Goal: Task Accomplishment & Management: Manage account settings

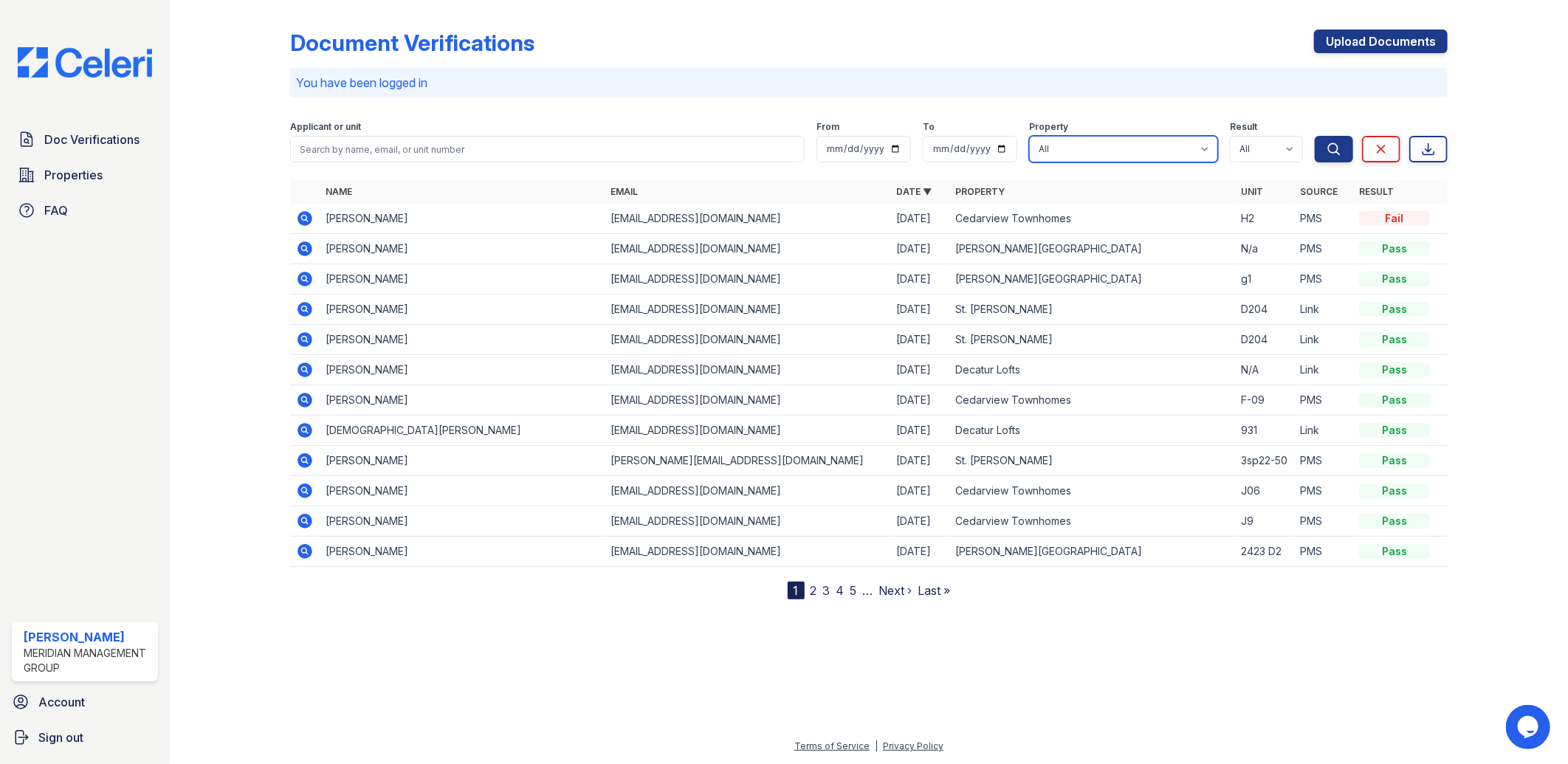
click at [1200, 146] on select "All Candler Village Carlton Ford Cedarview Townhomes Decatur Lofts Oak Valley S…" at bounding box center [1123, 149] width 189 height 27
click at [1050, 144] on select "All Candler Village Carlton Ford Cedarview Townhomes Decatur Lofts Oak Valley S…" at bounding box center [1123, 149] width 189 height 27
click at [1334, 151] on icon "submit" at bounding box center [1334, 149] width 14 height 14
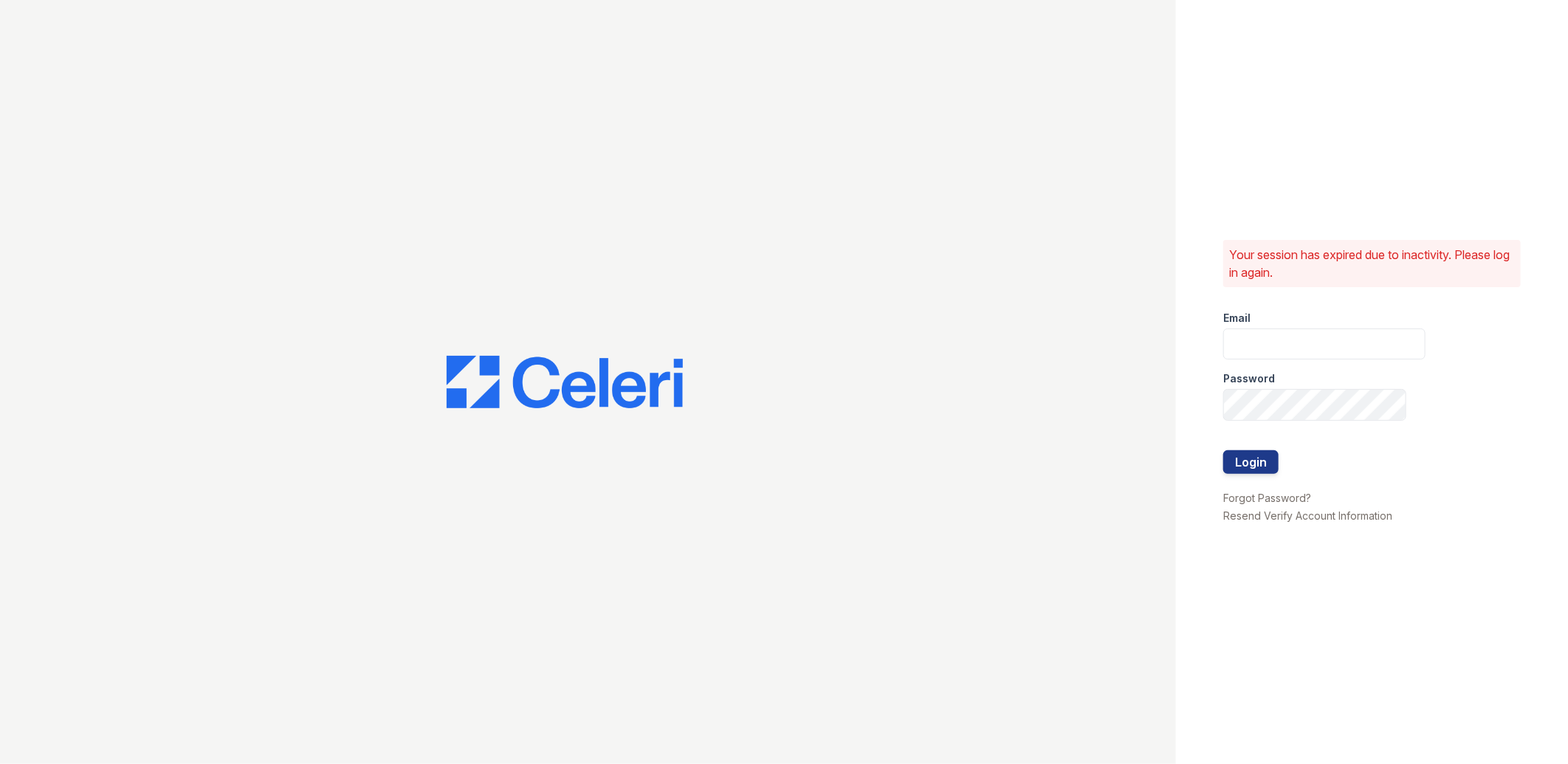
type input "lreed@mmgmgt.com"
click at [1270, 468] on button "Login" at bounding box center [1251, 462] width 55 height 24
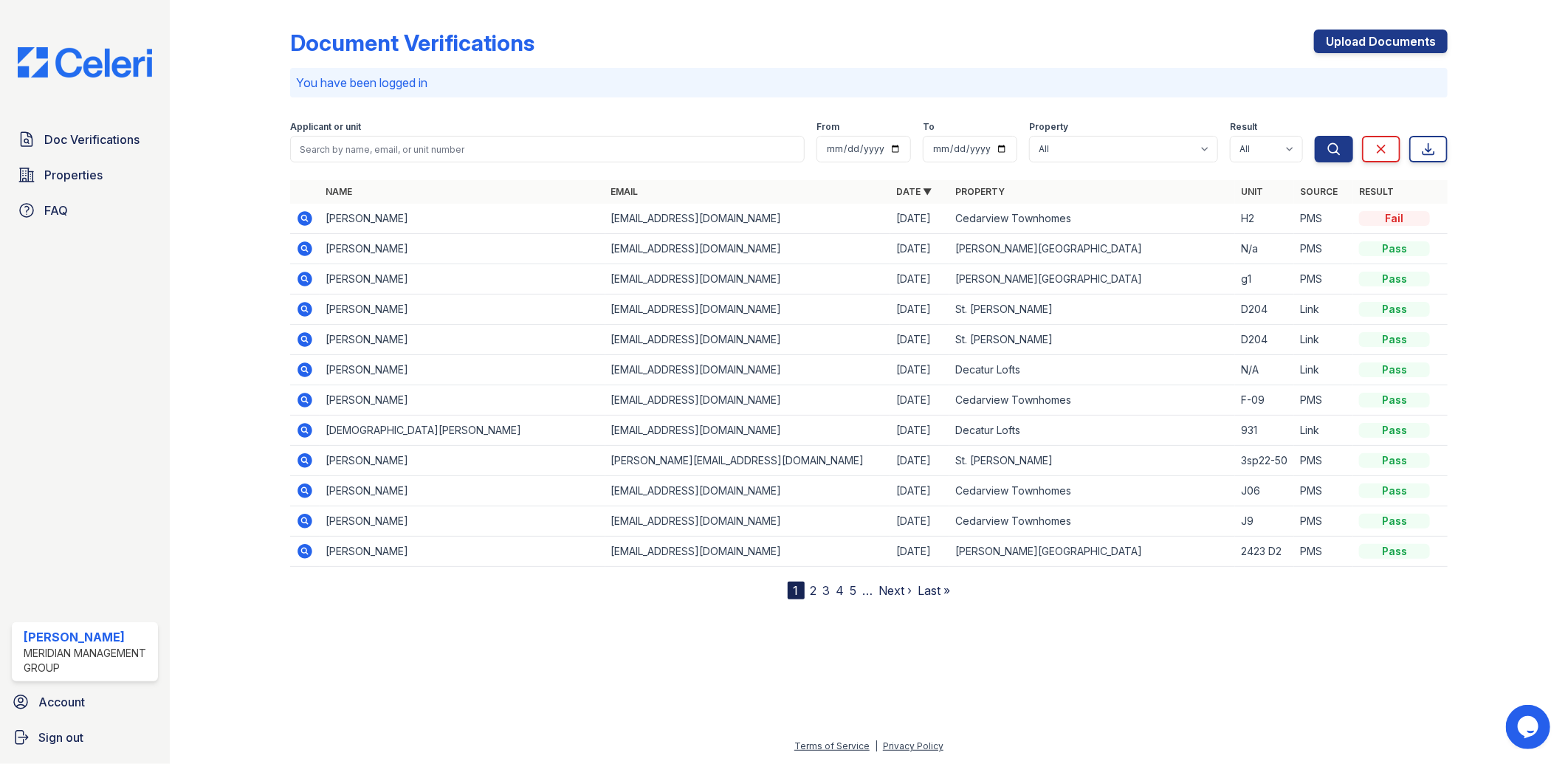
click at [982, 192] on link "Property" at bounding box center [979, 191] width 49 height 11
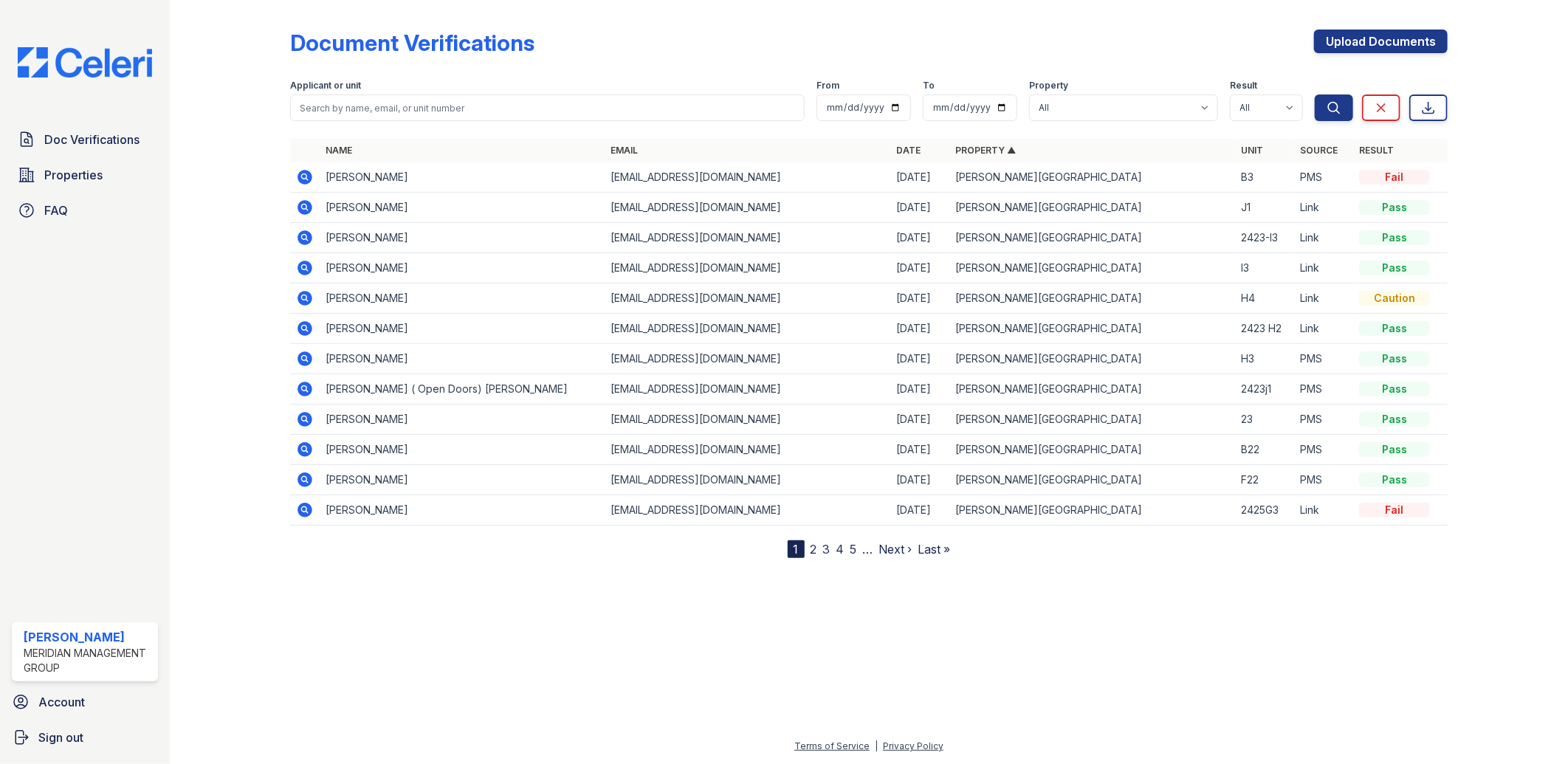
click at [969, 150] on link "Property ▲" at bounding box center [985, 150] width 61 height 11
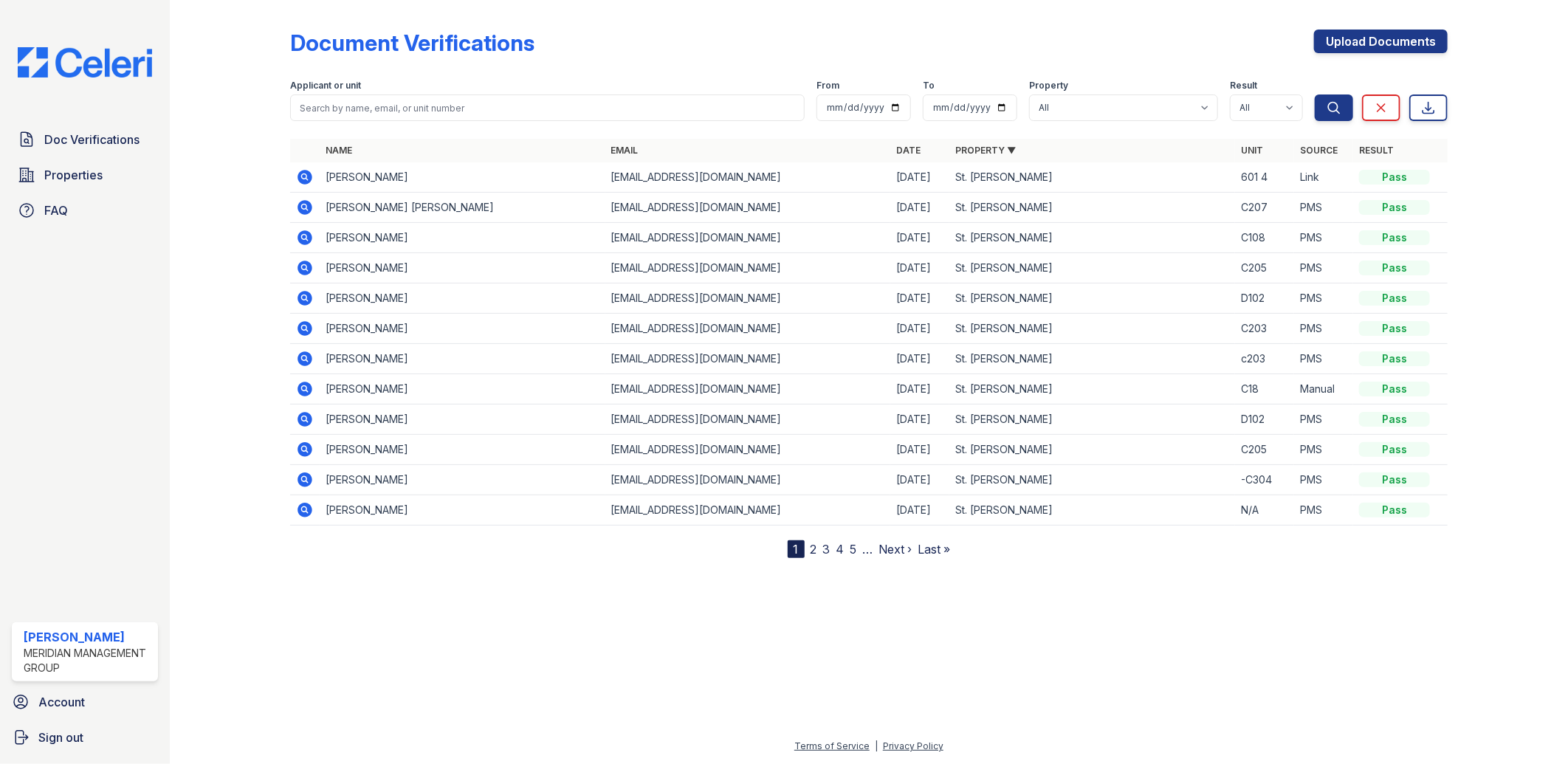
click at [969, 149] on link "Property ▼" at bounding box center [985, 150] width 61 height 11
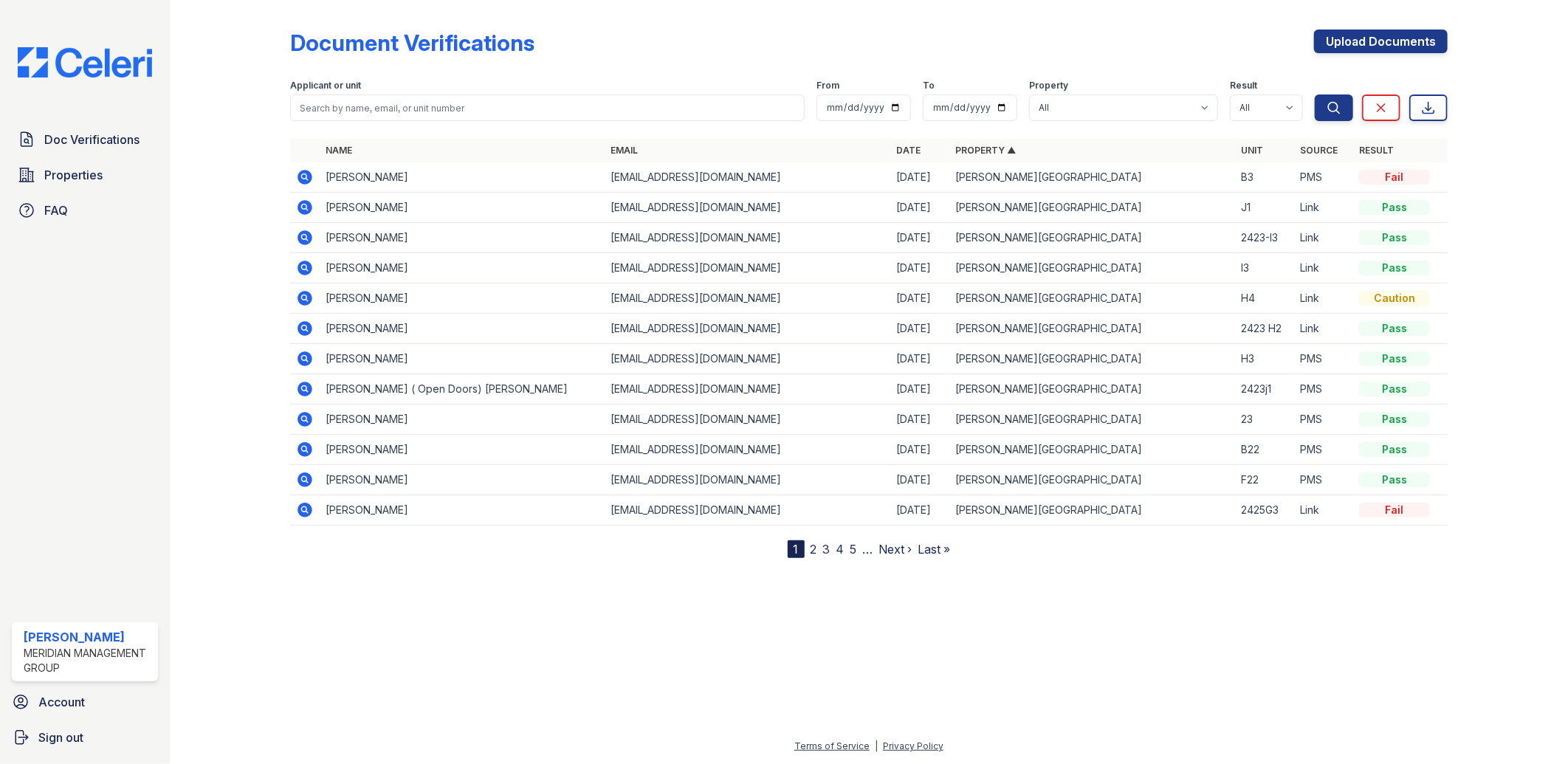
click at [969, 149] on link "Property ▲" at bounding box center [985, 150] width 61 height 11
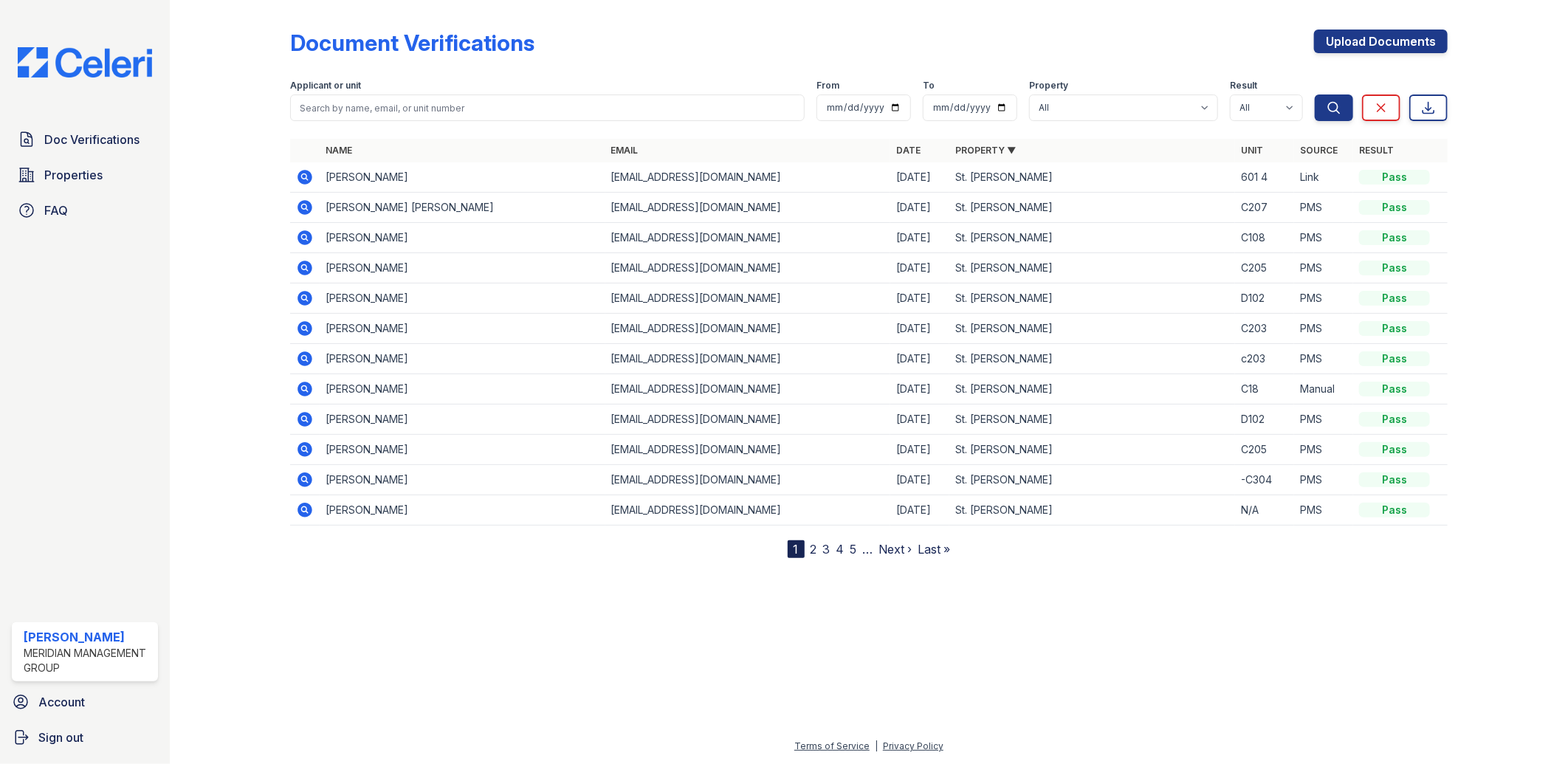
click at [969, 149] on link "Property ▼" at bounding box center [985, 150] width 61 height 11
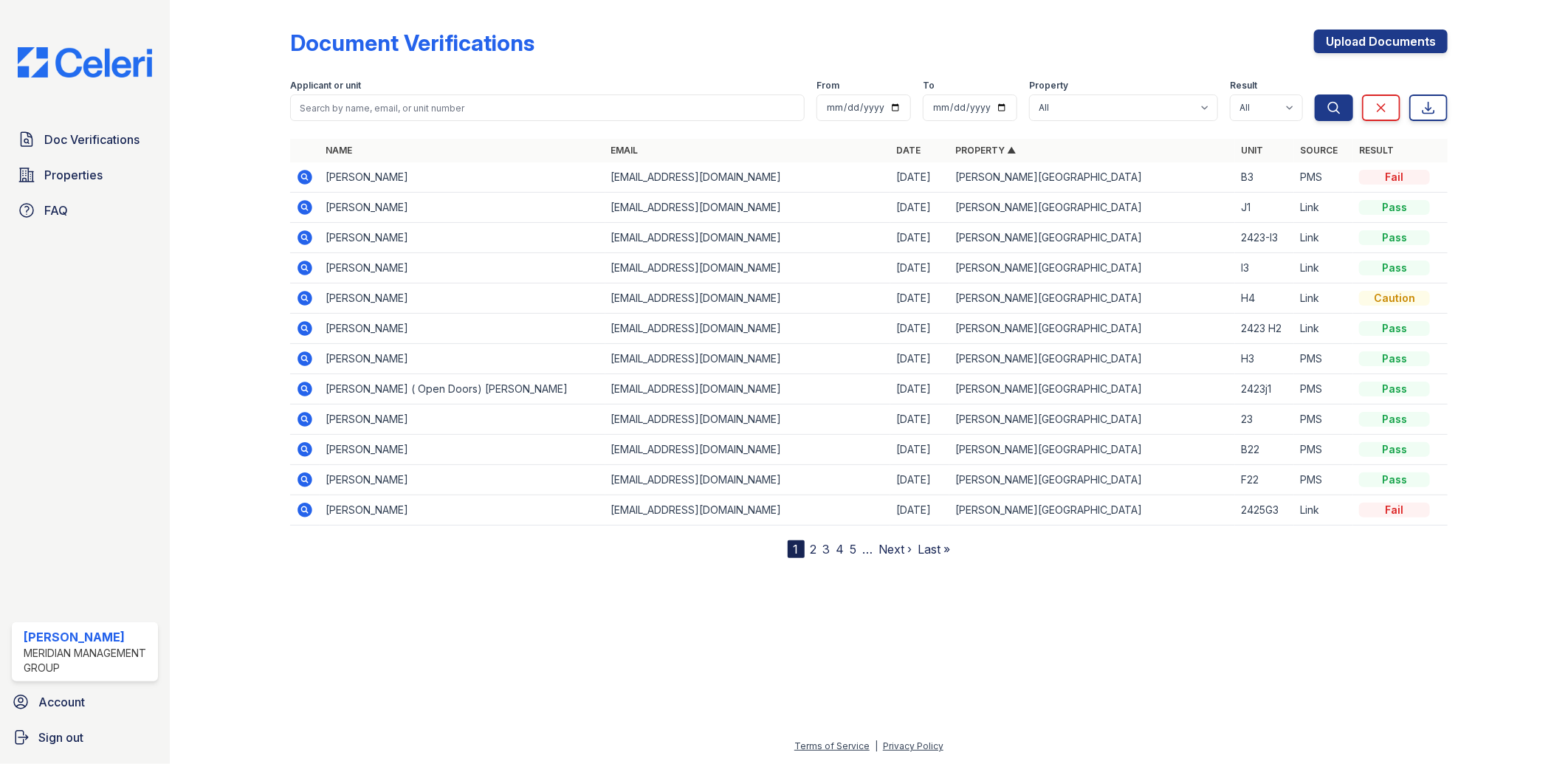
click at [969, 149] on link "Property ▲" at bounding box center [985, 150] width 61 height 11
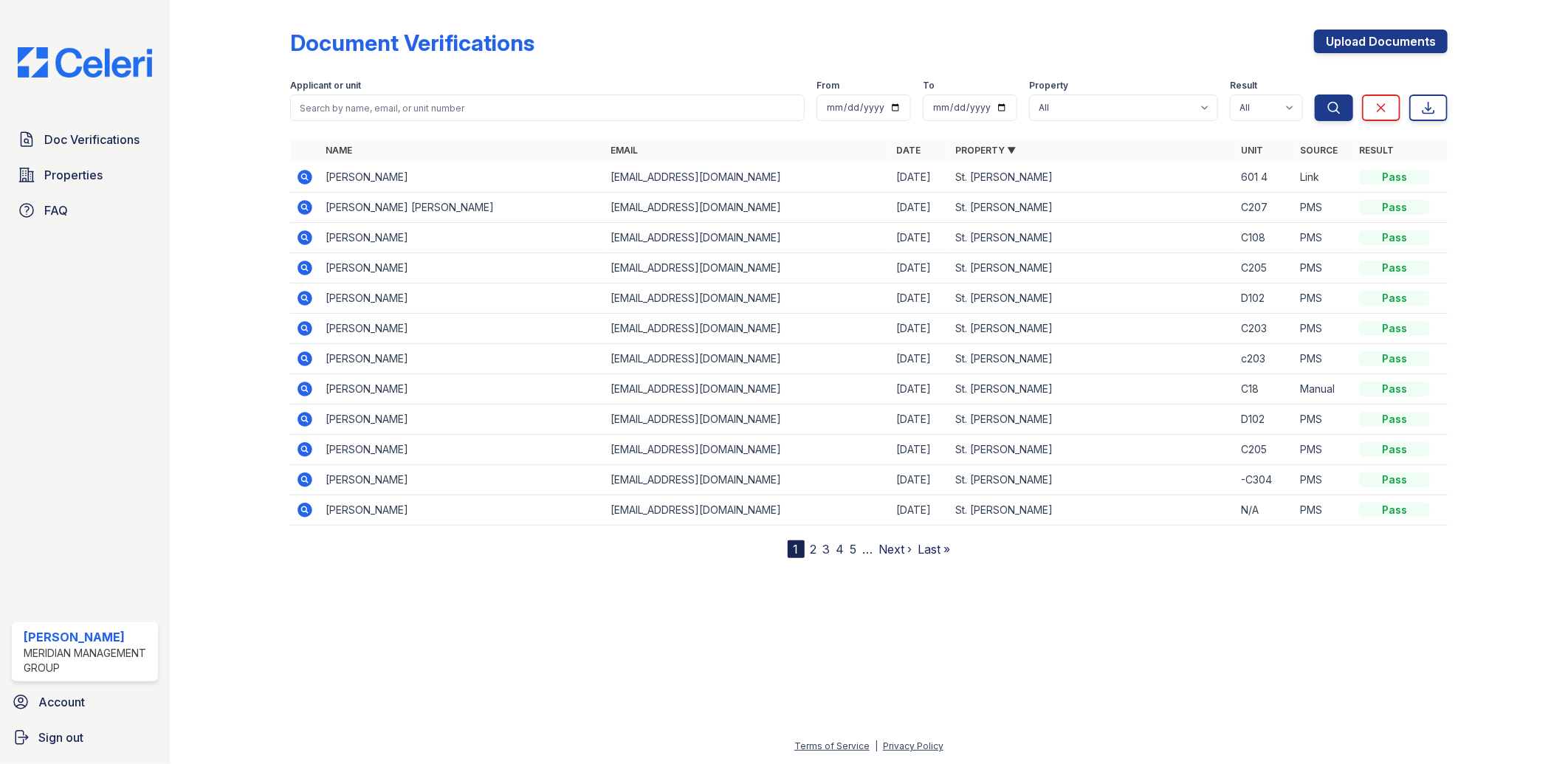
click at [969, 149] on link "Property ▼" at bounding box center [985, 150] width 61 height 11
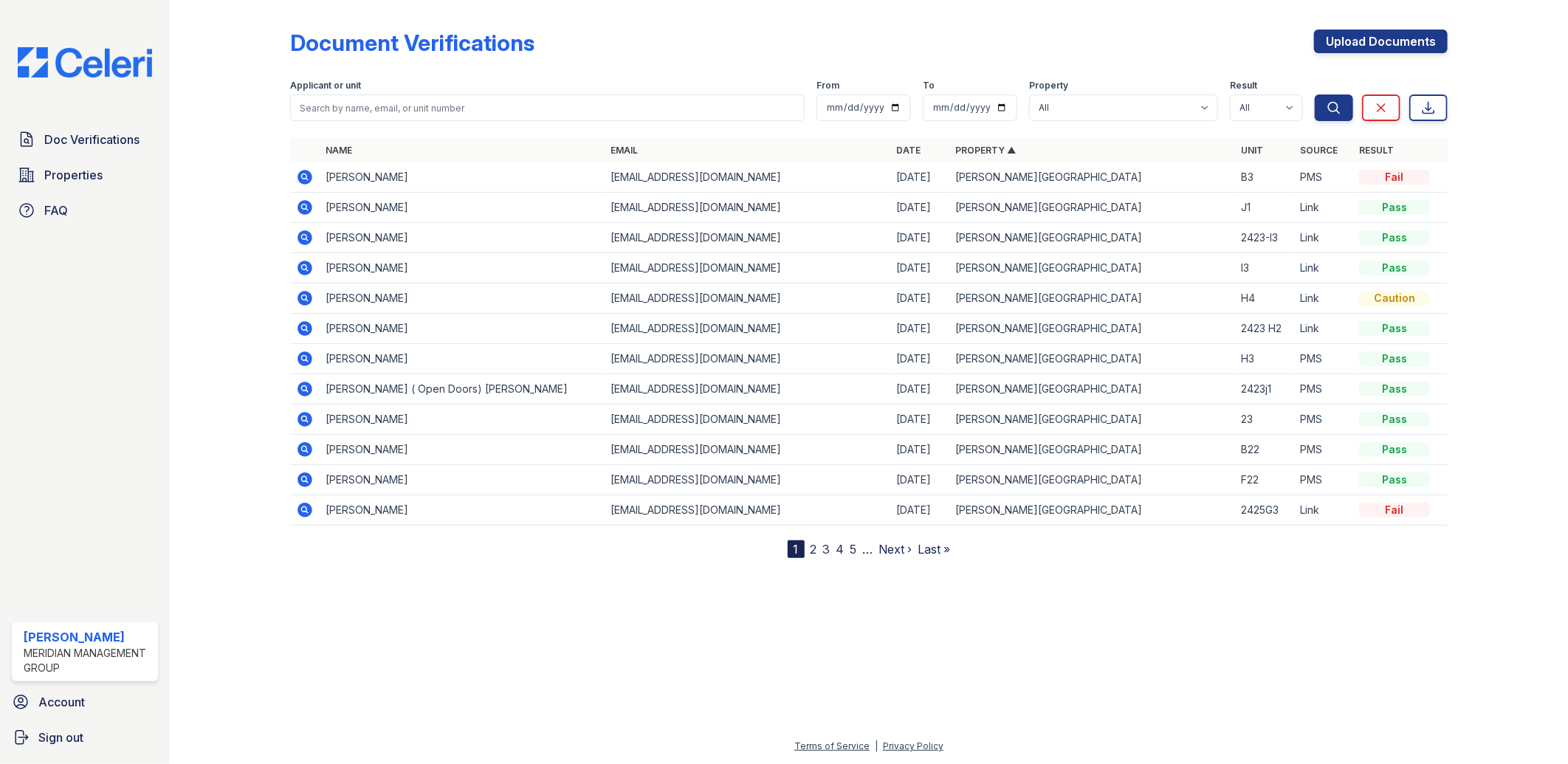
click at [969, 149] on link "Property ▲" at bounding box center [985, 150] width 61 height 11
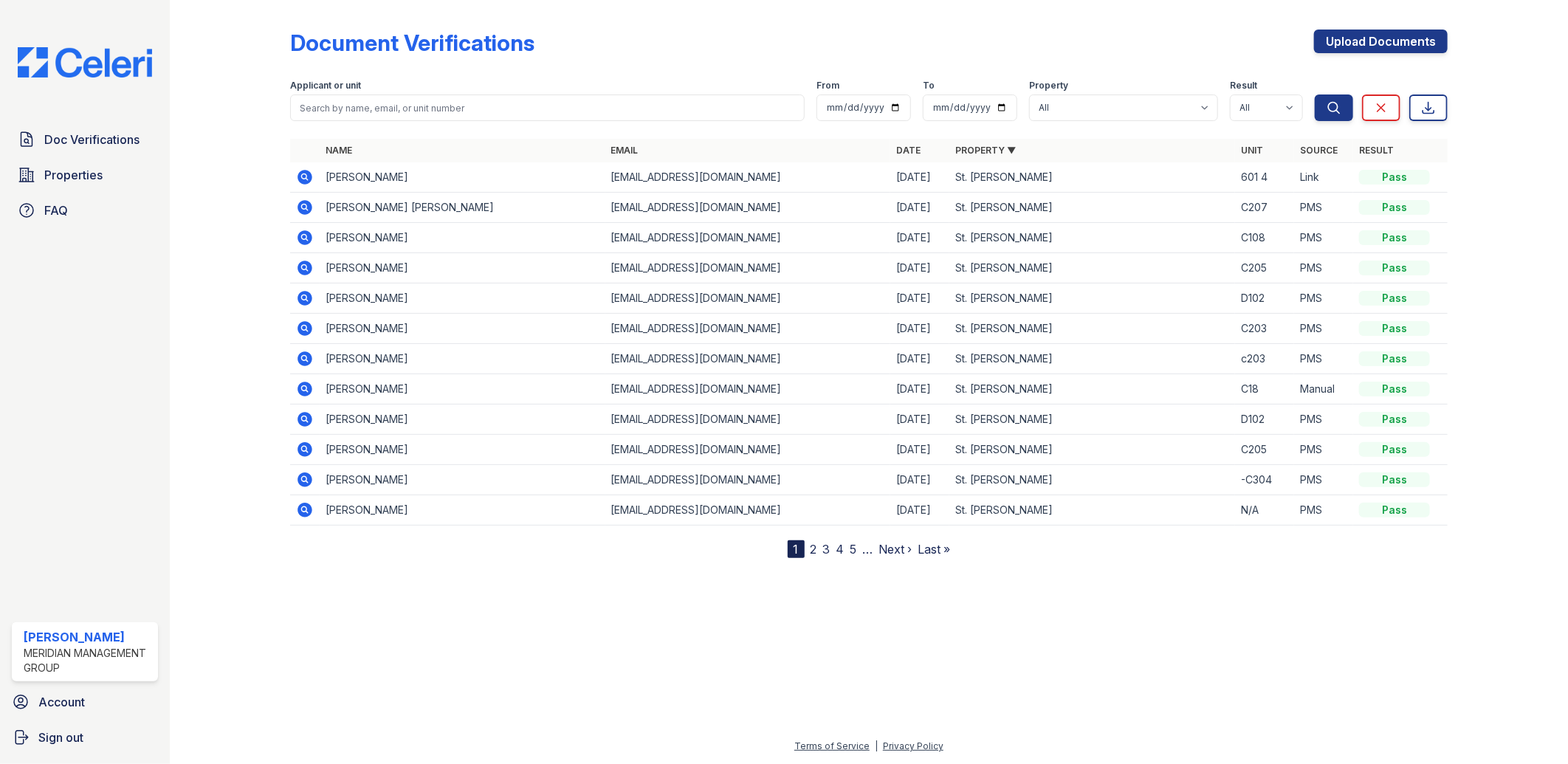
click at [971, 145] on link "Property ▼" at bounding box center [985, 150] width 61 height 11
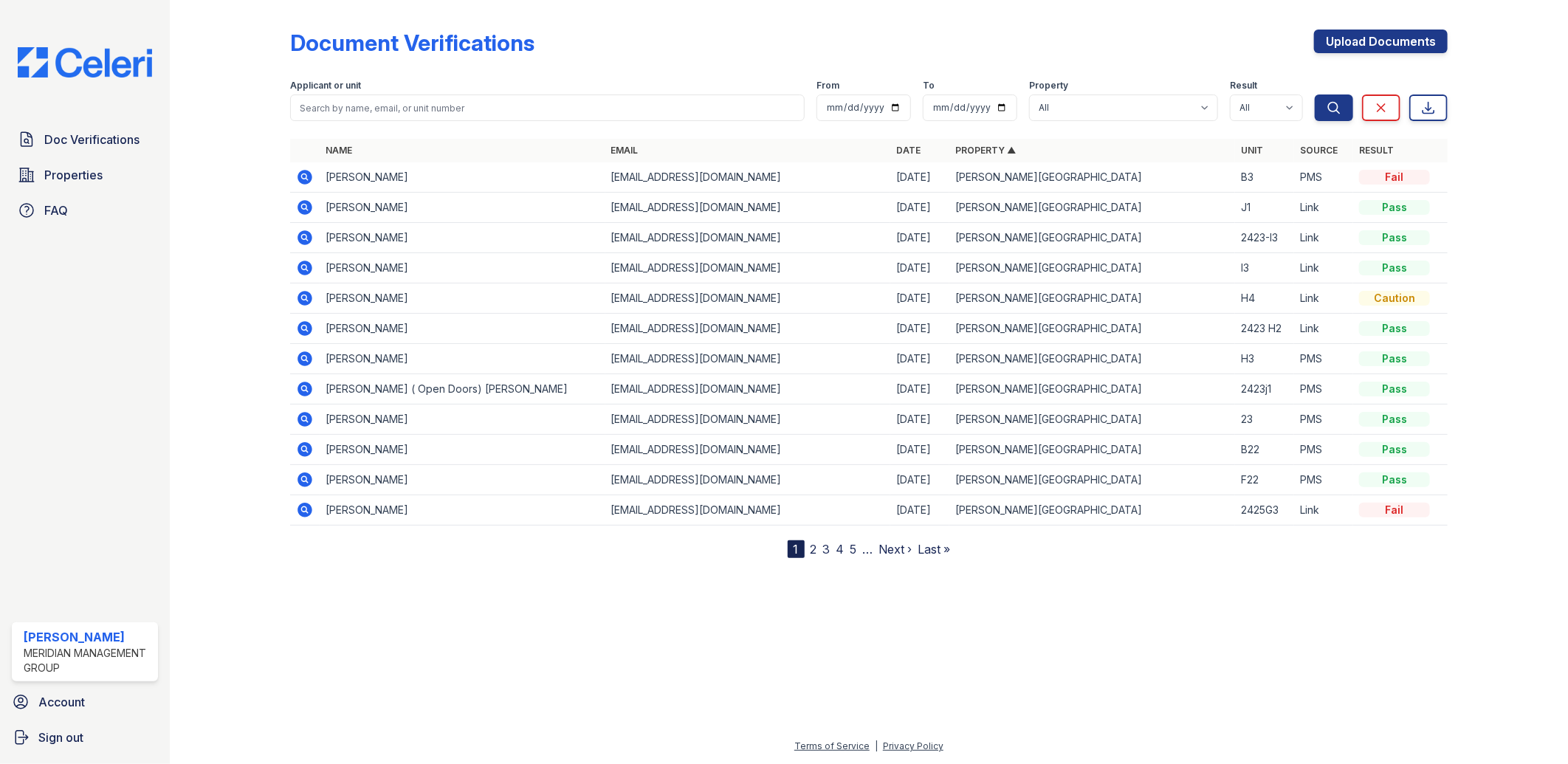
click at [971, 145] on link "Property ▲" at bounding box center [985, 150] width 61 height 11
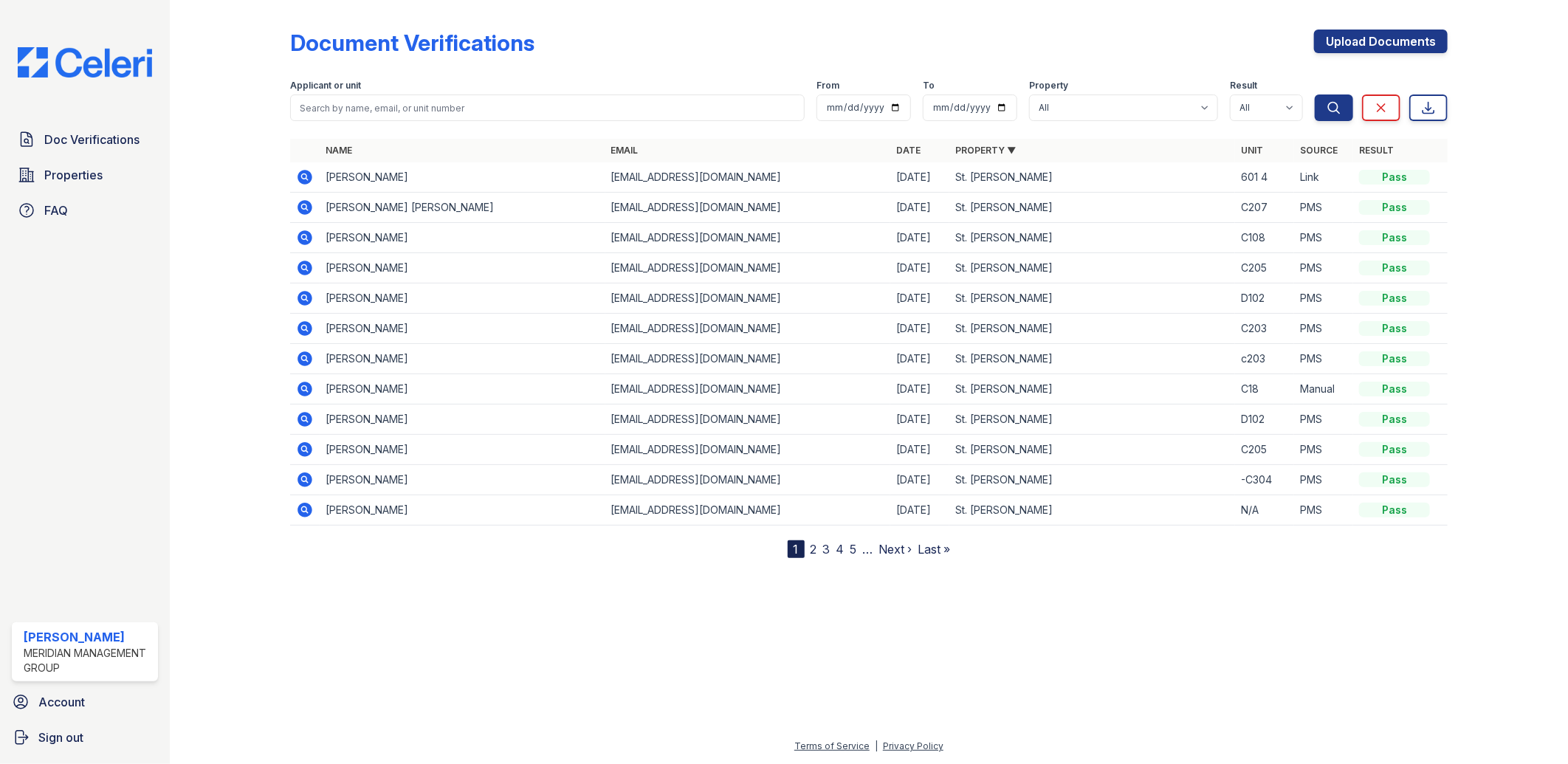
click at [971, 145] on link "Property ▼" at bounding box center [985, 150] width 61 height 11
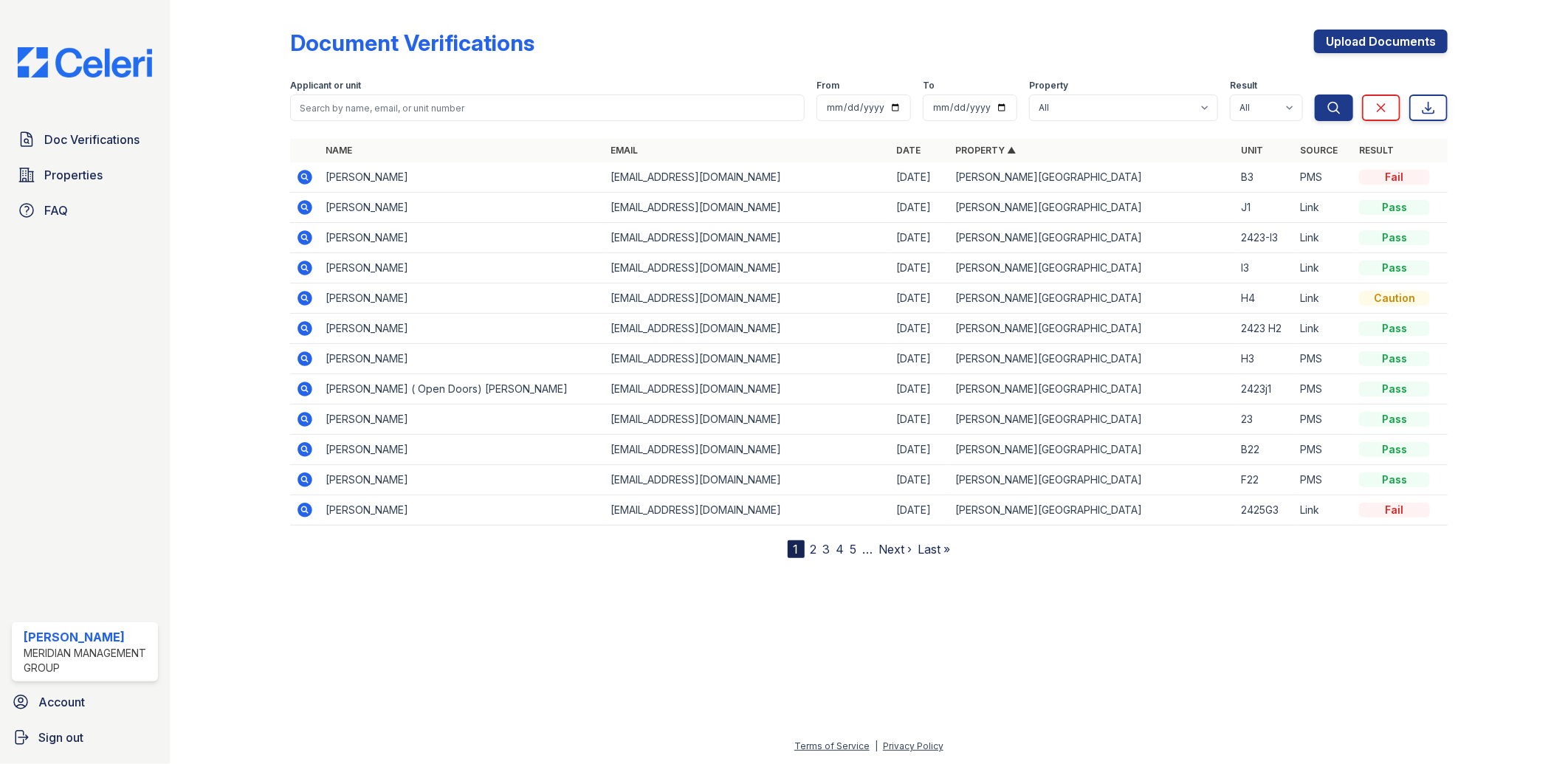
click at [904, 146] on link "Date" at bounding box center [908, 150] width 24 height 11
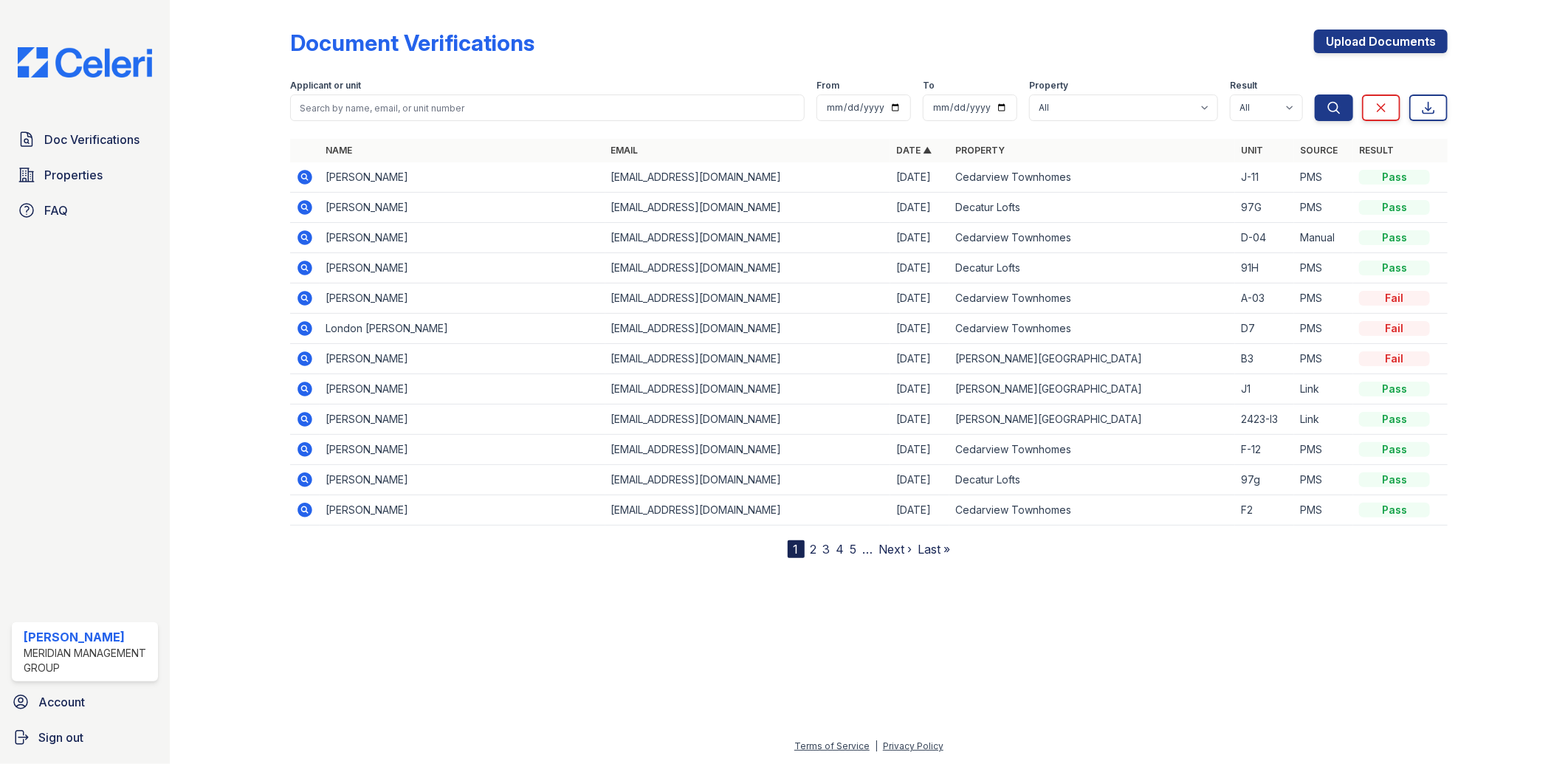
click at [961, 152] on link "Property" at bounding box center [979, 150] width 49 height 11
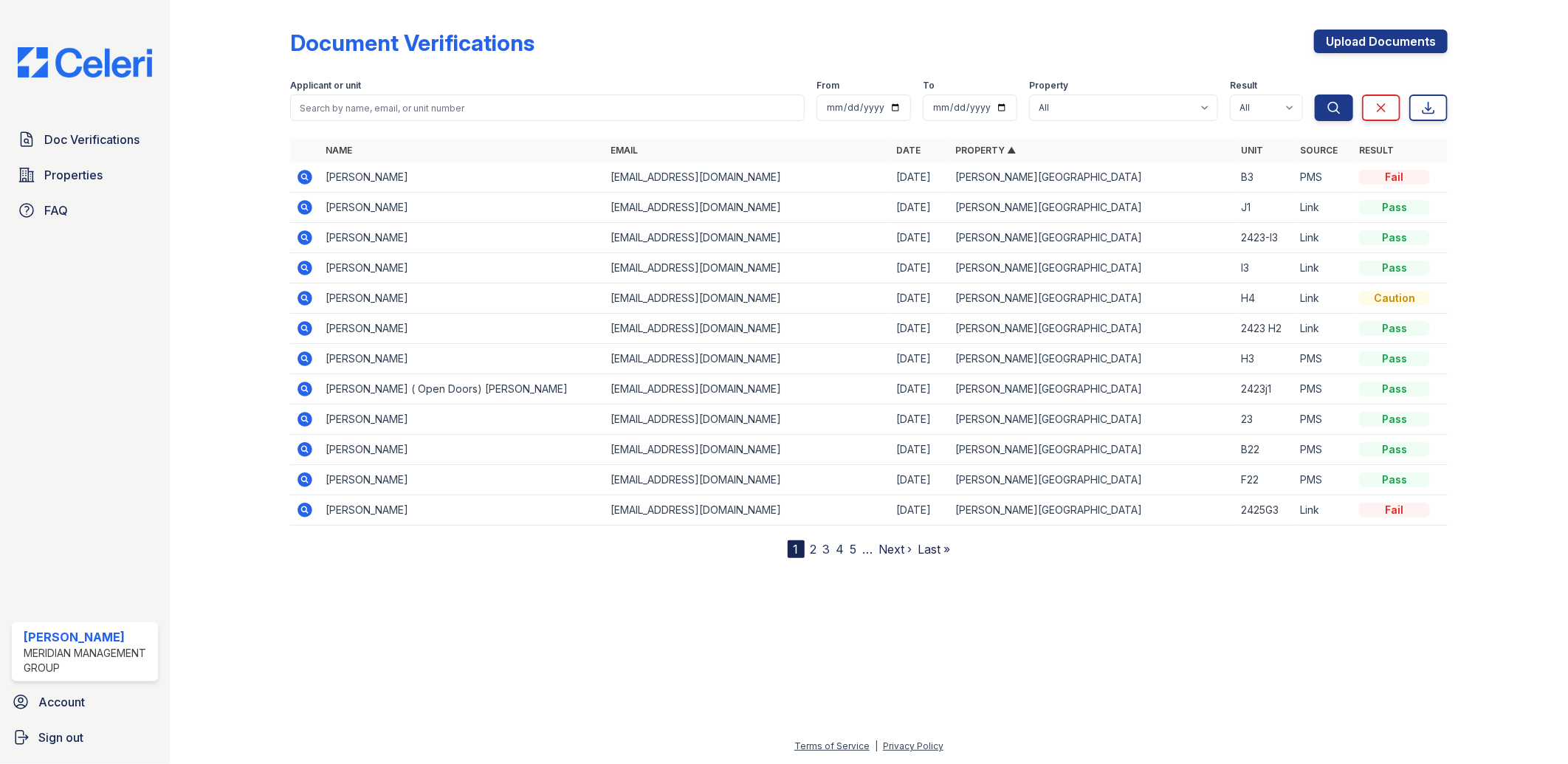
click at [961, 152] on link "Property ▲" at bounding box center [985, 150] width 61 height 11
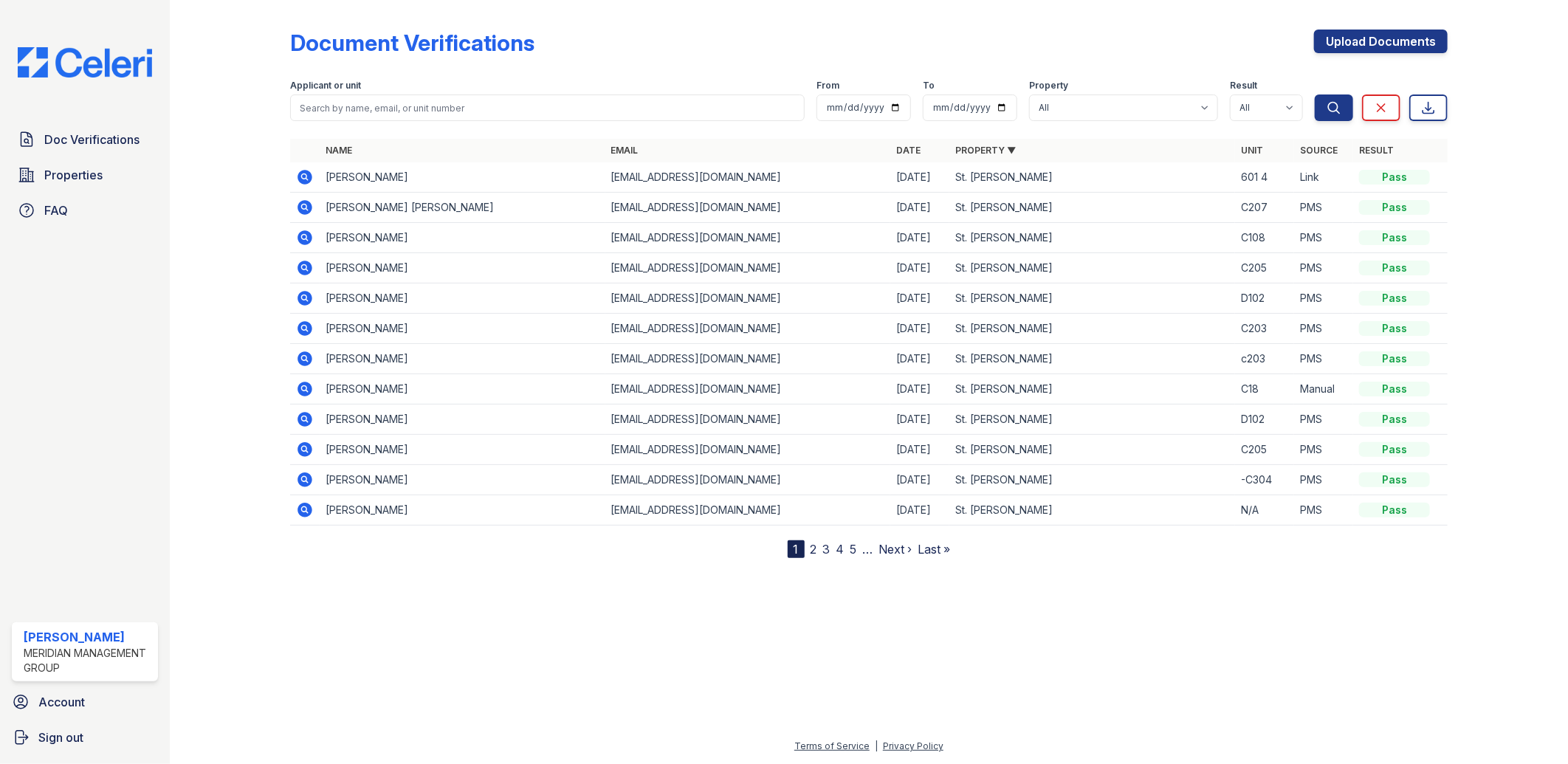
click at [961, 152] on link "Property ▼" at bounding box center [985, 150] width 61 height 11
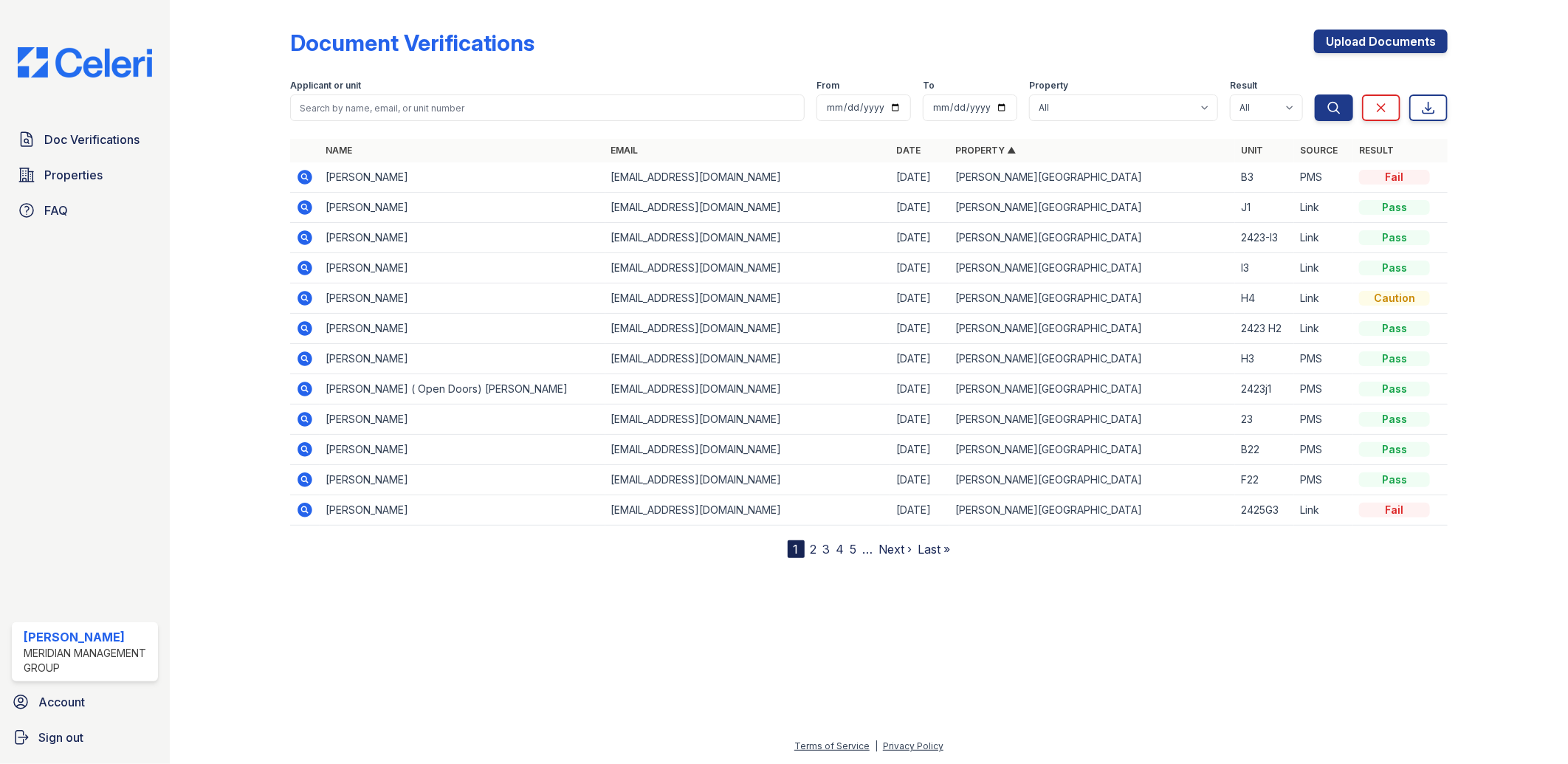
click at [961, 152] on link "Property ▲" at bounding box center [985, 150] width 61 height 11
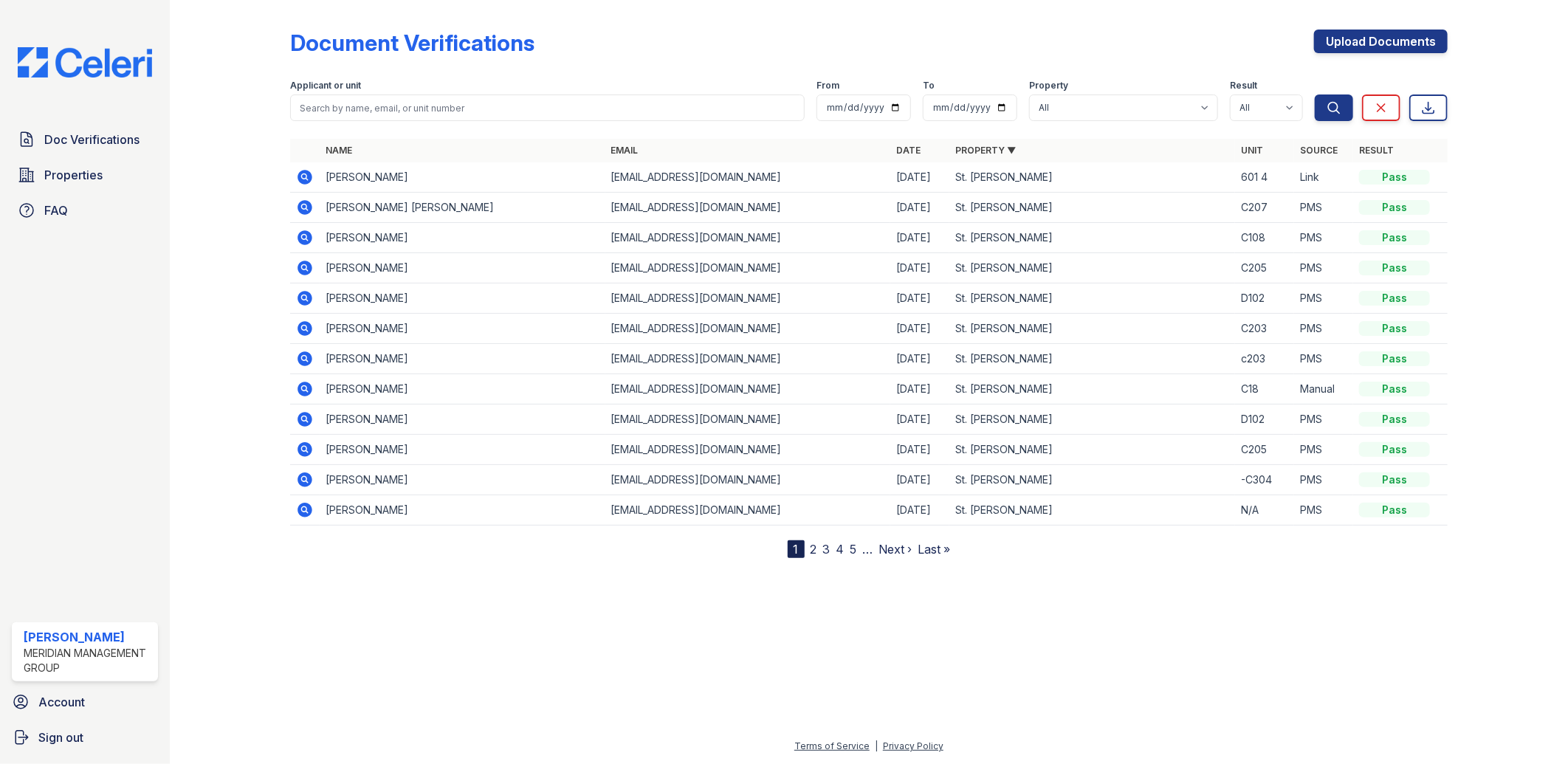
click at [961, 152] on link "Property ▼" at bounding box center [985, 150] width 61 height 11
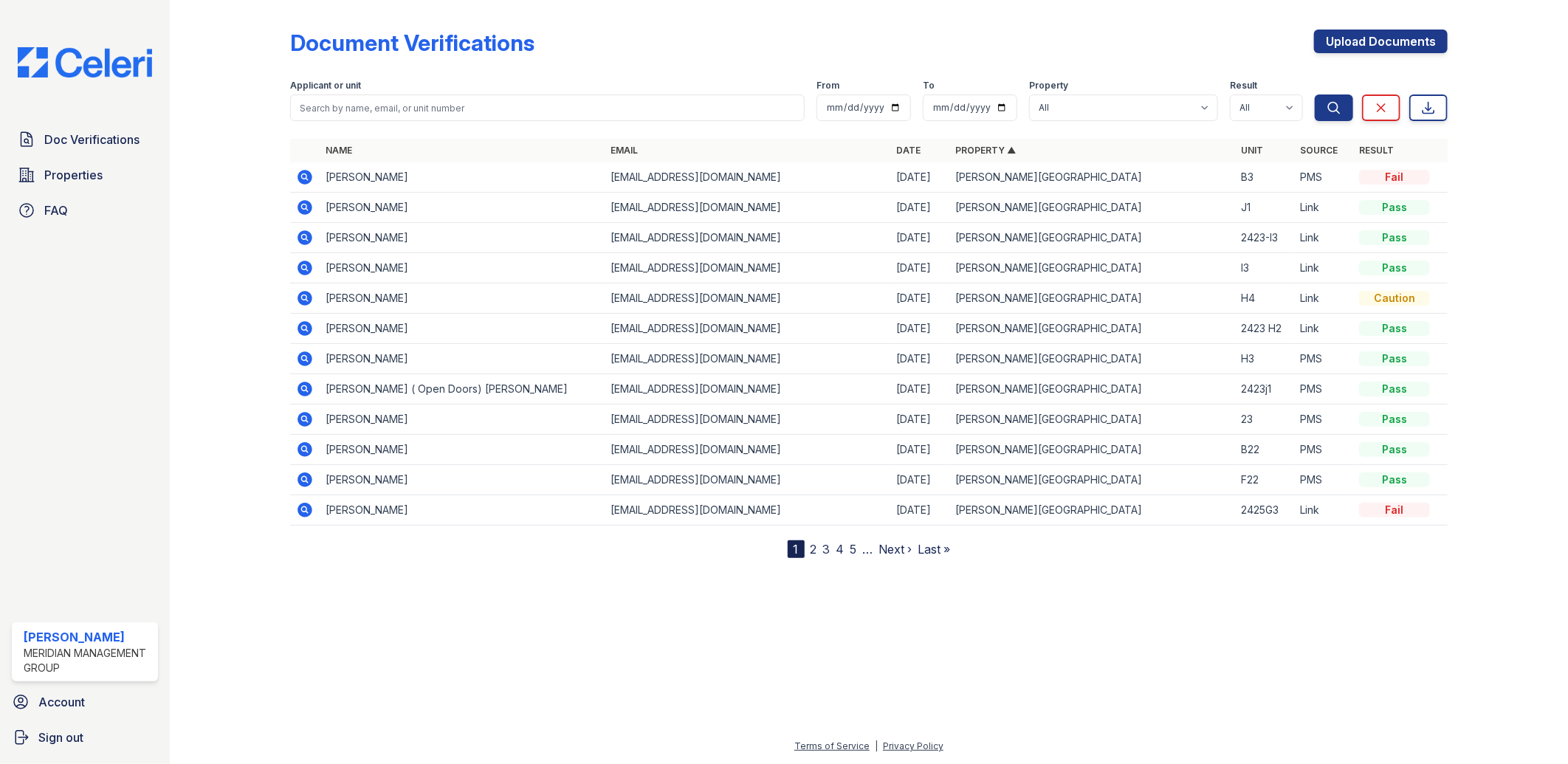
click at [961, 152] on link "Property ▲" at bounding box center [985, 150] width 61 height 11
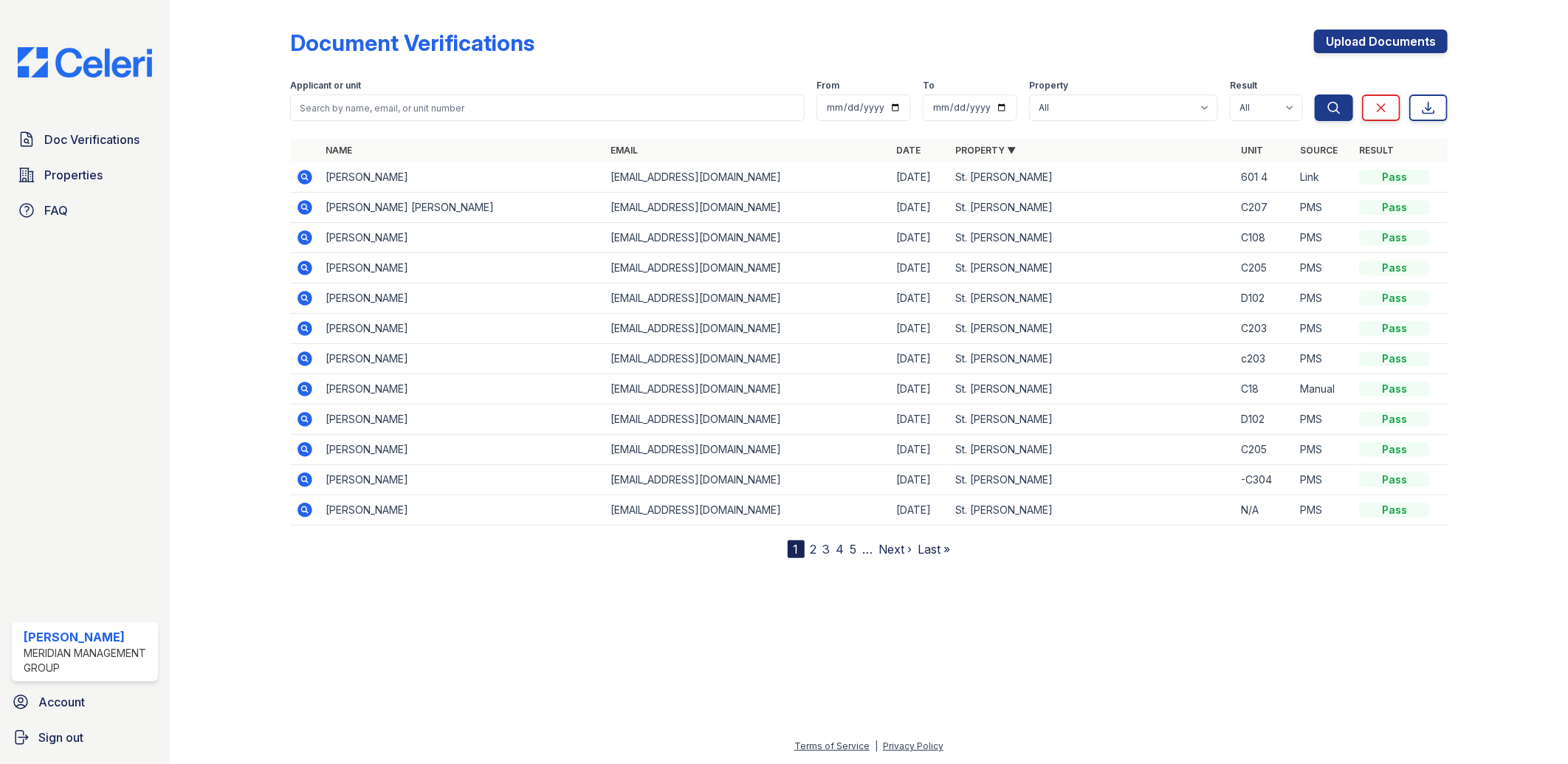
click at [961, 152] on link "Property ▼" at bounding box center [985, 150] width 61 height 11
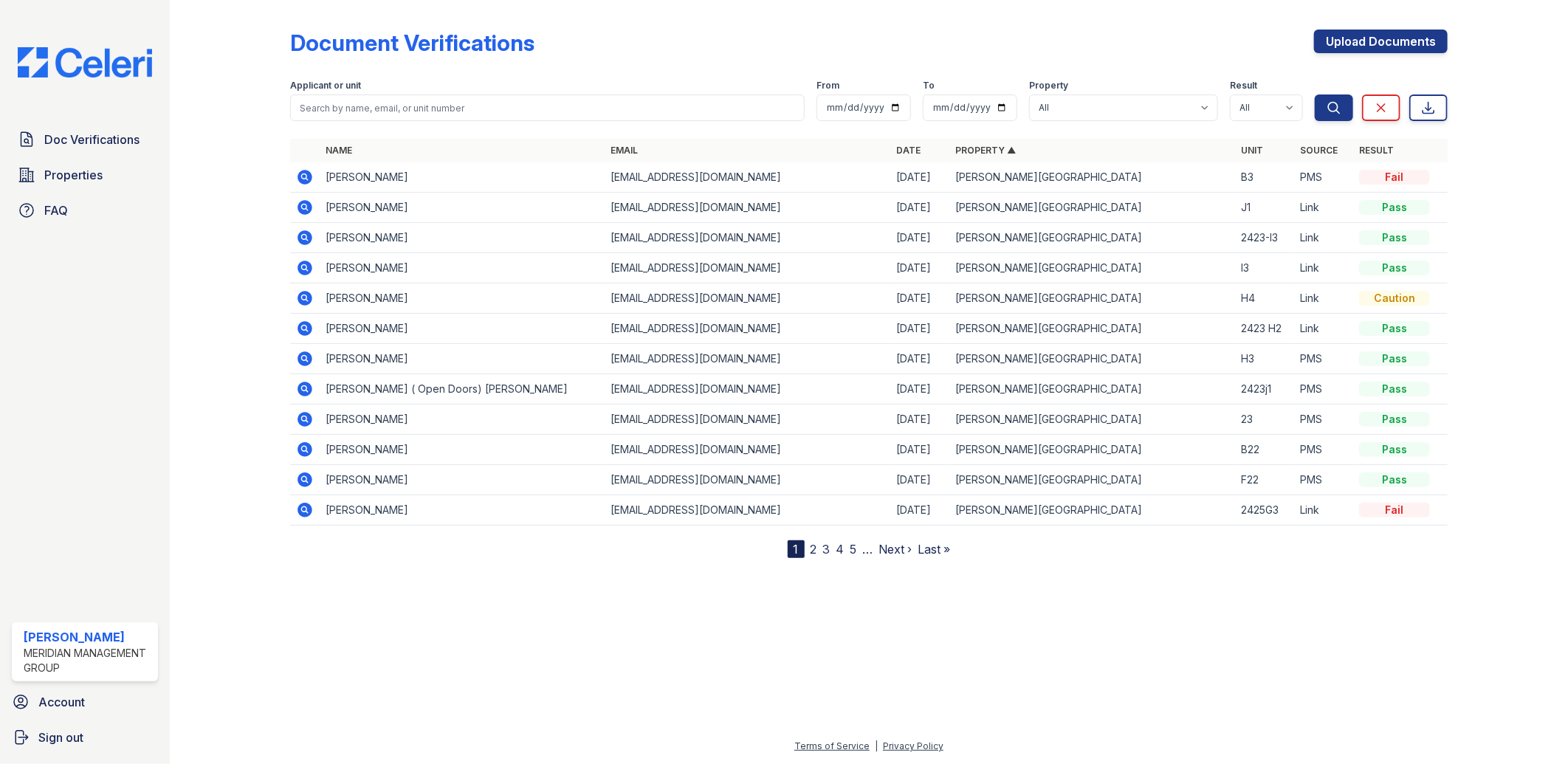
click at [961, 152] on link "Property ▲" at bounding box center [985, 150] width 61 height 11
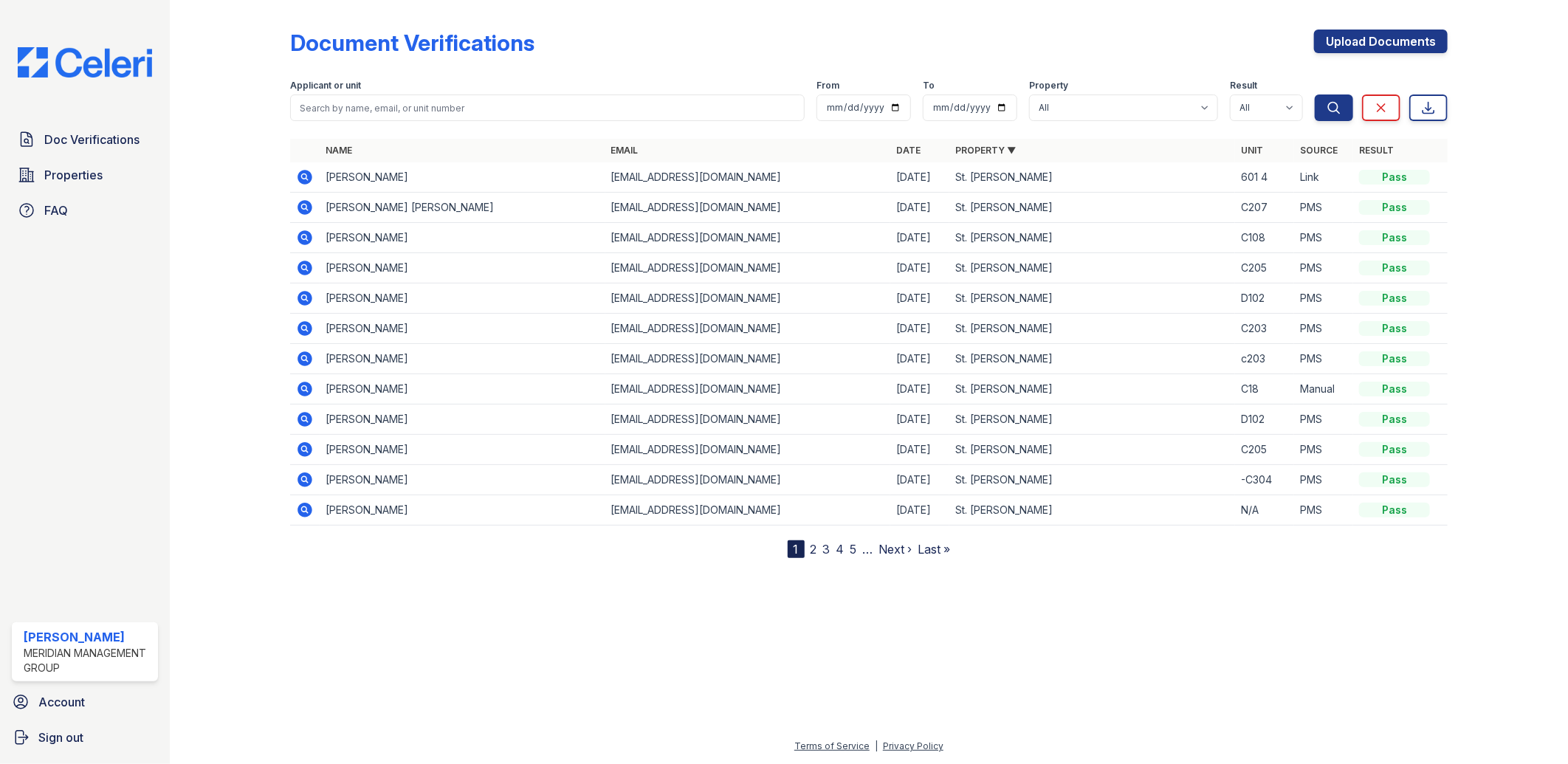
click at [961, 152] on link "Property ▼" at bounding box center [985, 150] width 61 height 11
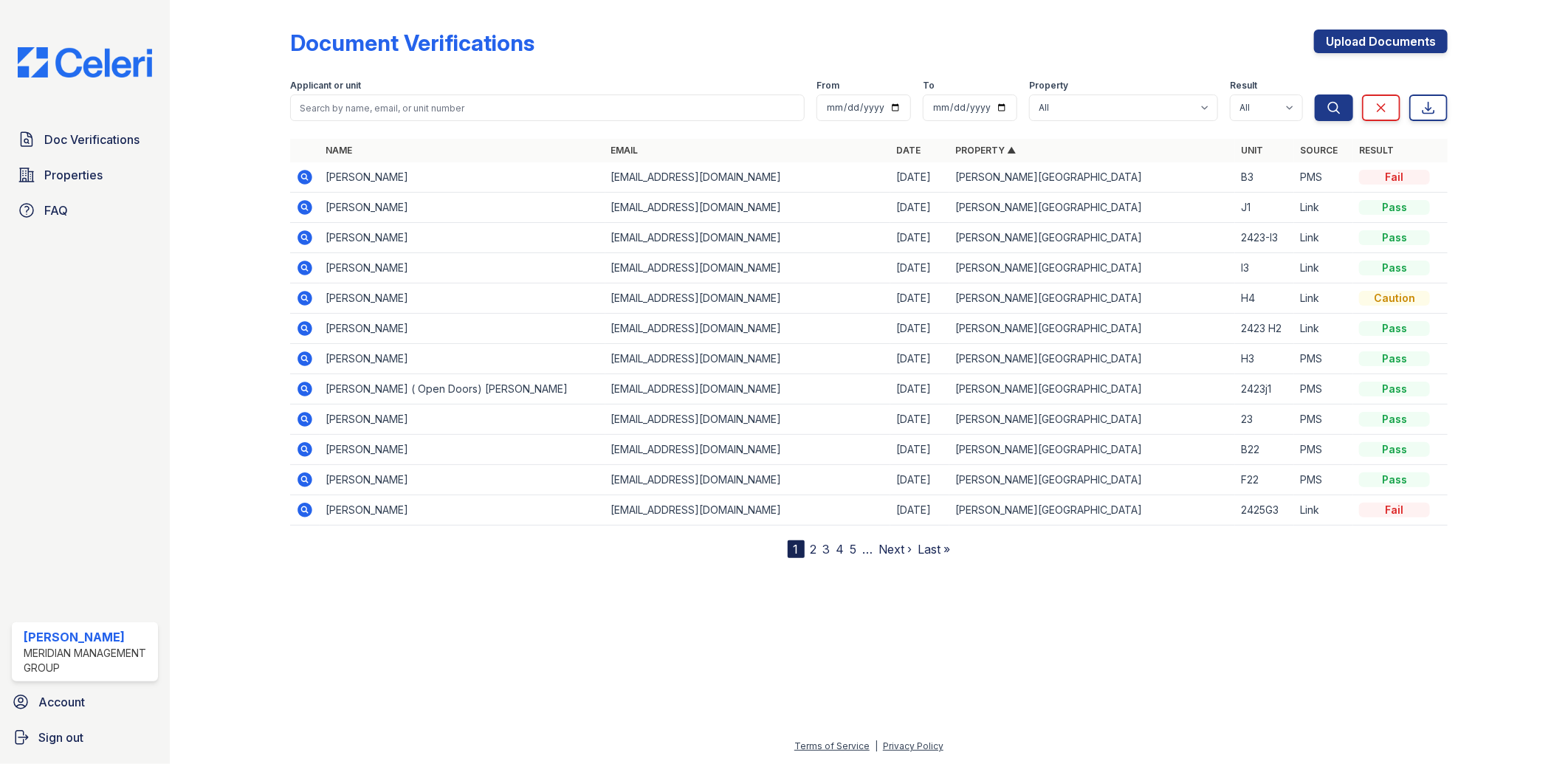
click at [961, 152] on link "Property ▲" at bounding box center [985, 150] width 61 height 11
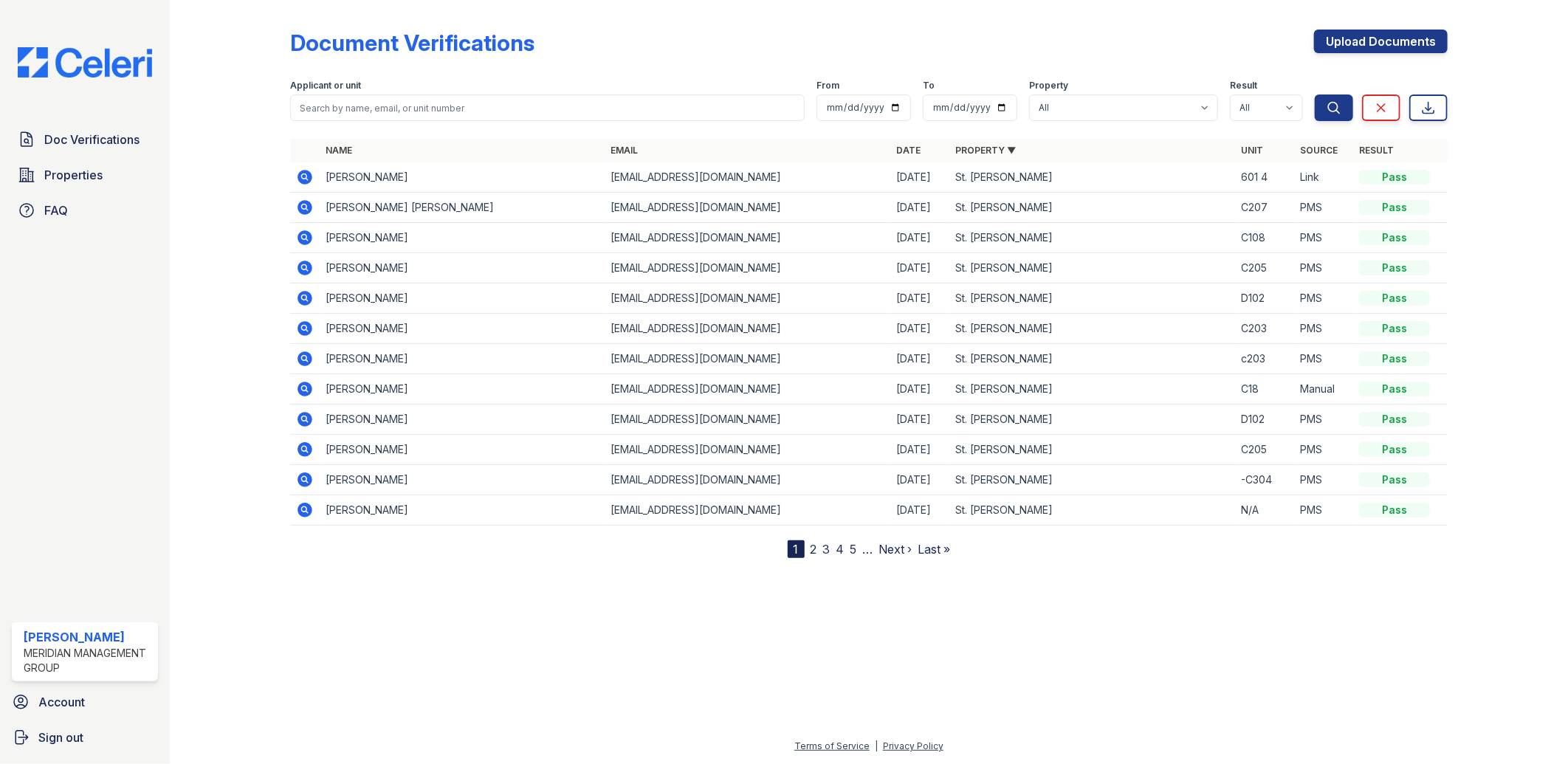
click at [961, 152] on link "Property ▼" at bounding box center [985, 150] width 61 height 11
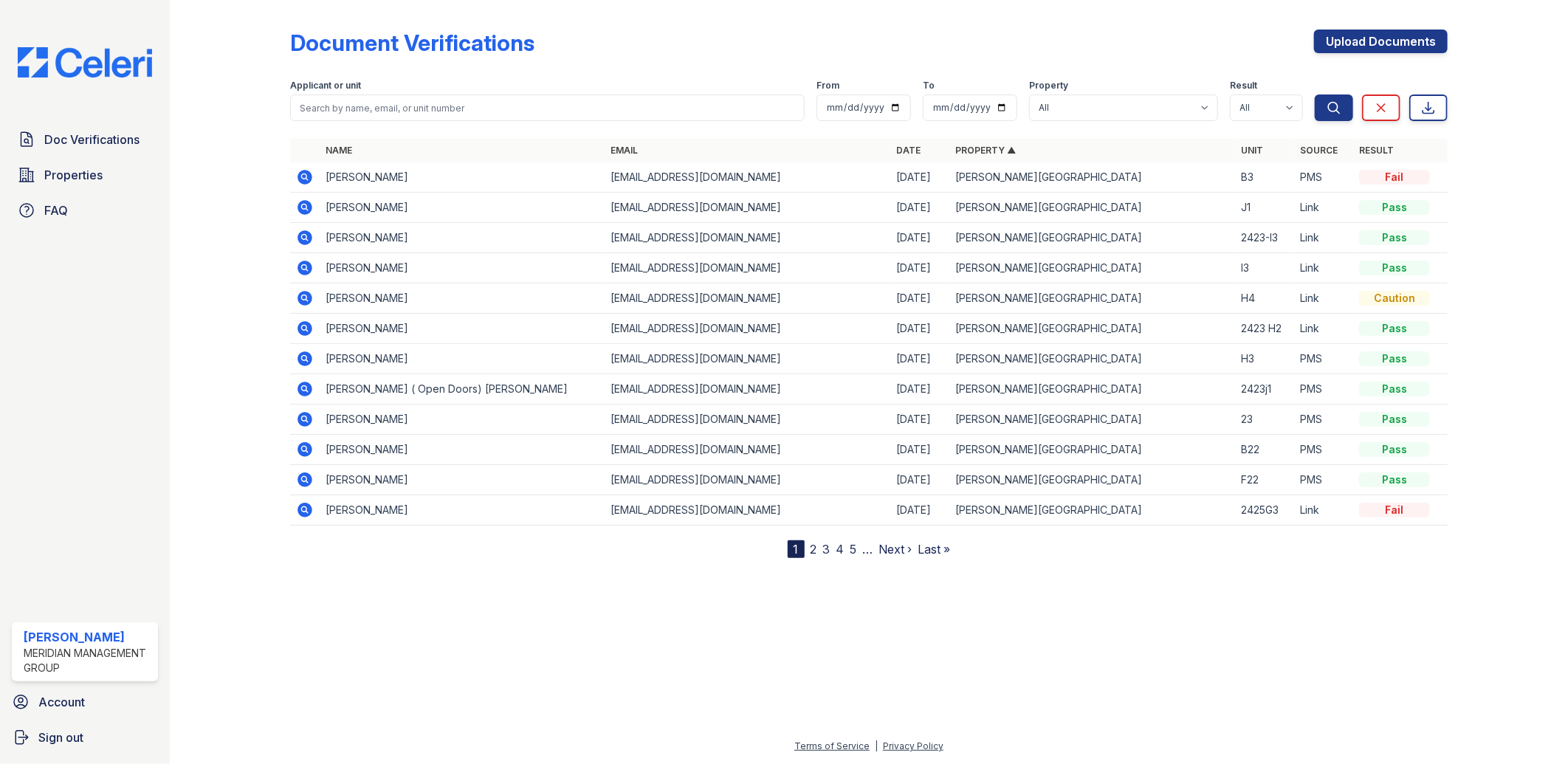
click at [961, 152] on link "Property ▲" at bounding box center [985, 150] width 61 height 11
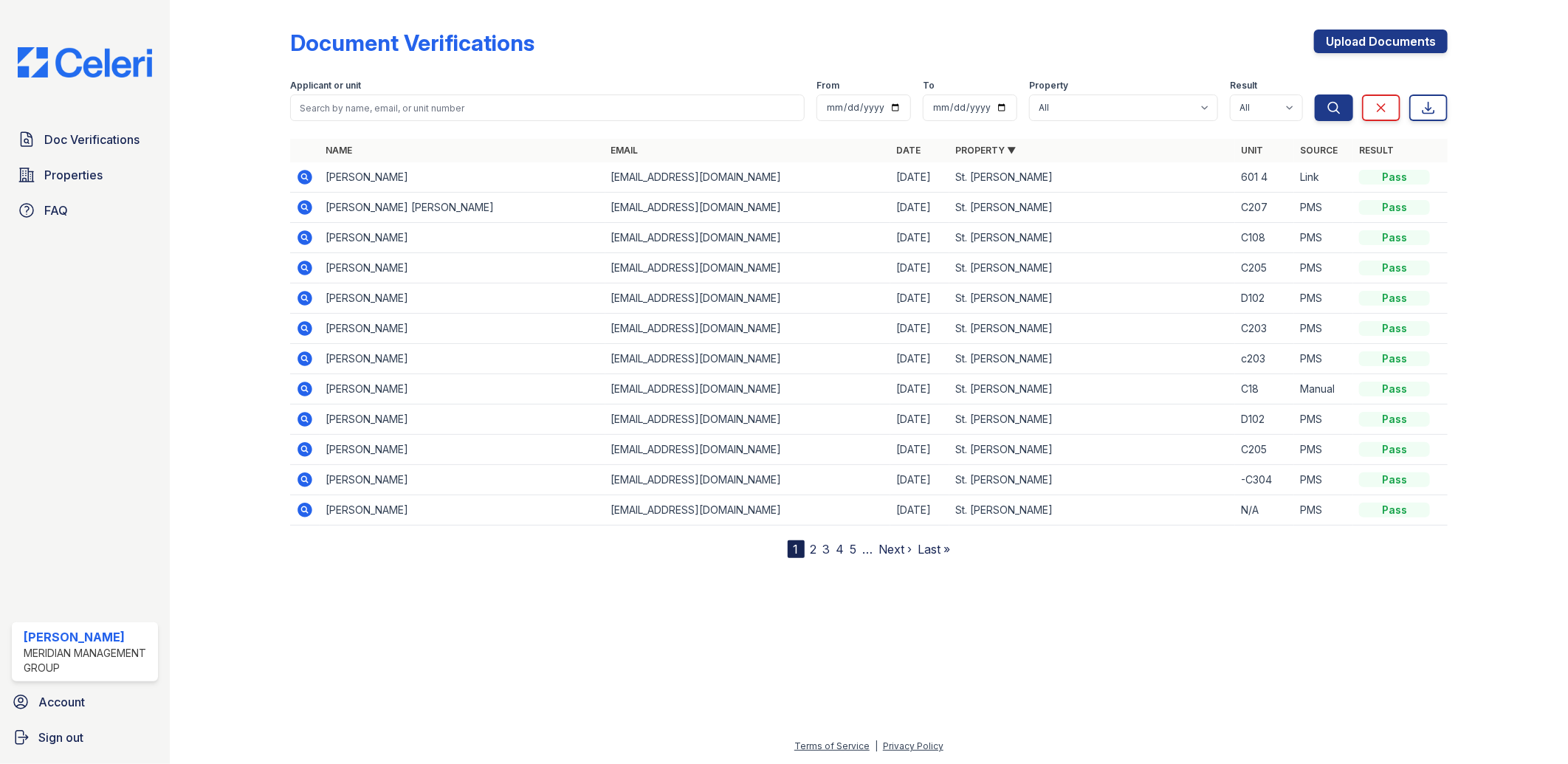
click at [961, 152] on link "Property ▼" at bounding box center [985, 150] width 61 height 11
